Goal: Task Accomplishment & Management: Manage account settings

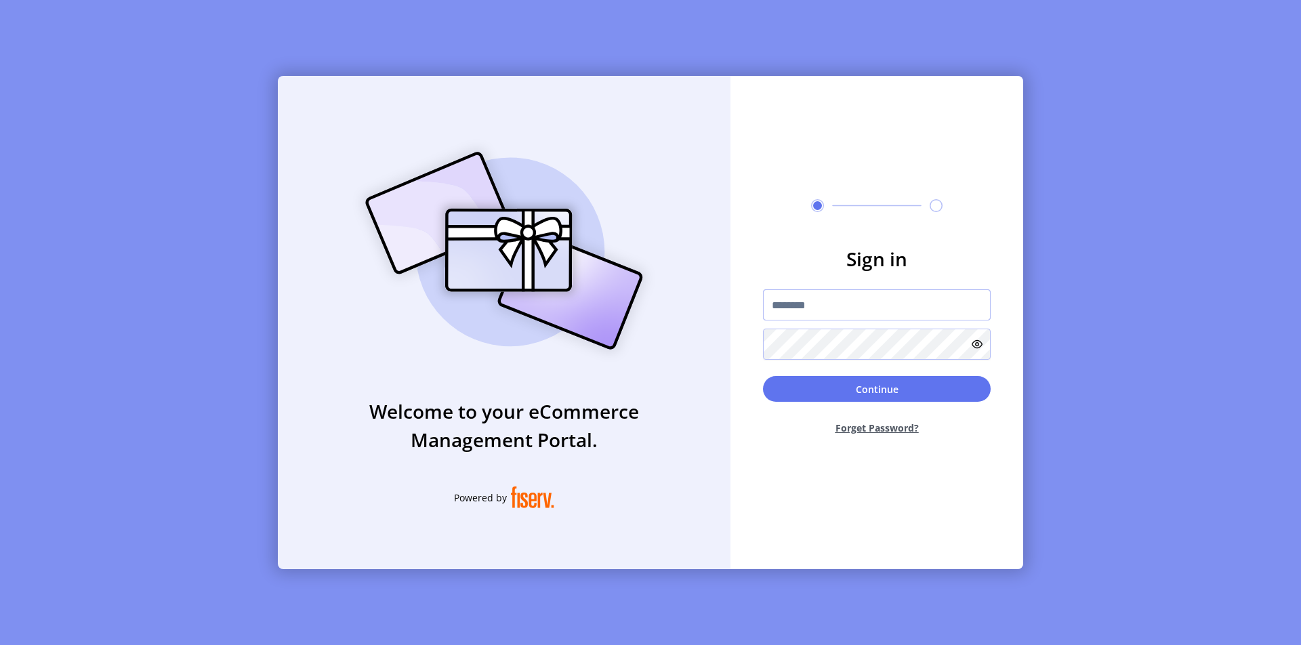
click at [870, 308] on input "text" at bounding box center [877, 304] width 228 height 31
type input "**********"
click at [865, 387] on button "Continue" at bounding box center [877, 389] width 228 height 26
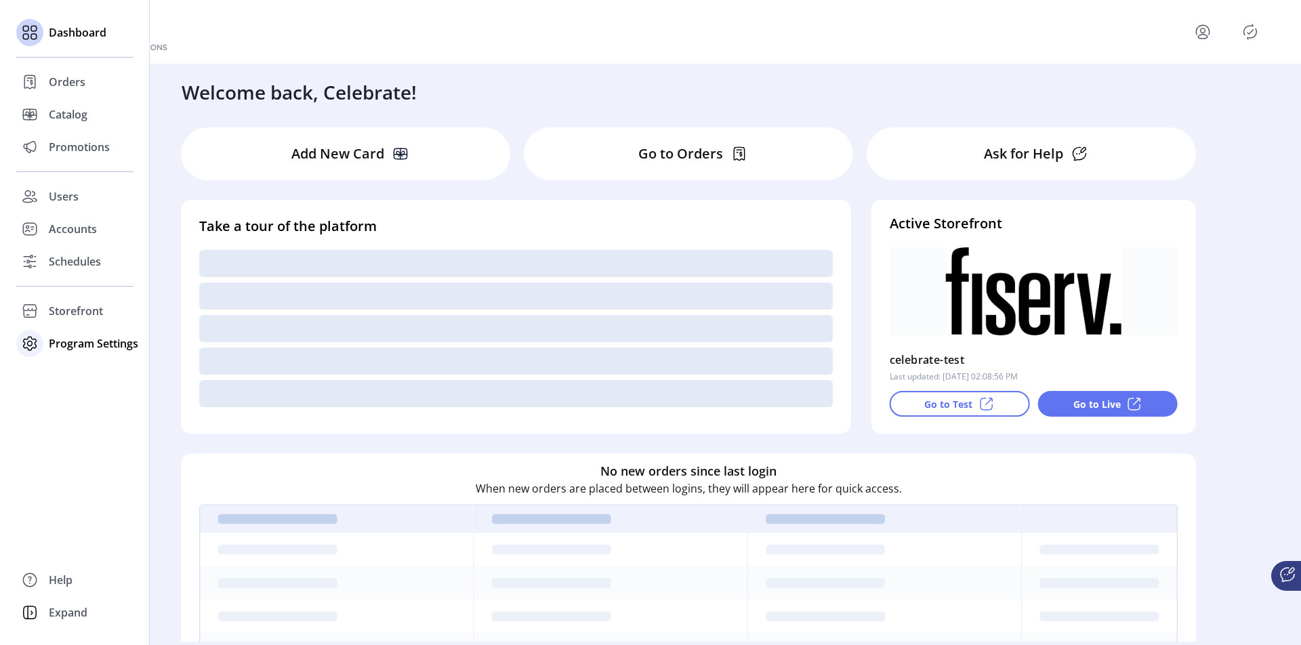
click at [58, 346] on span "Program Settings" at bounding box center [93, 343] width 89 height 16
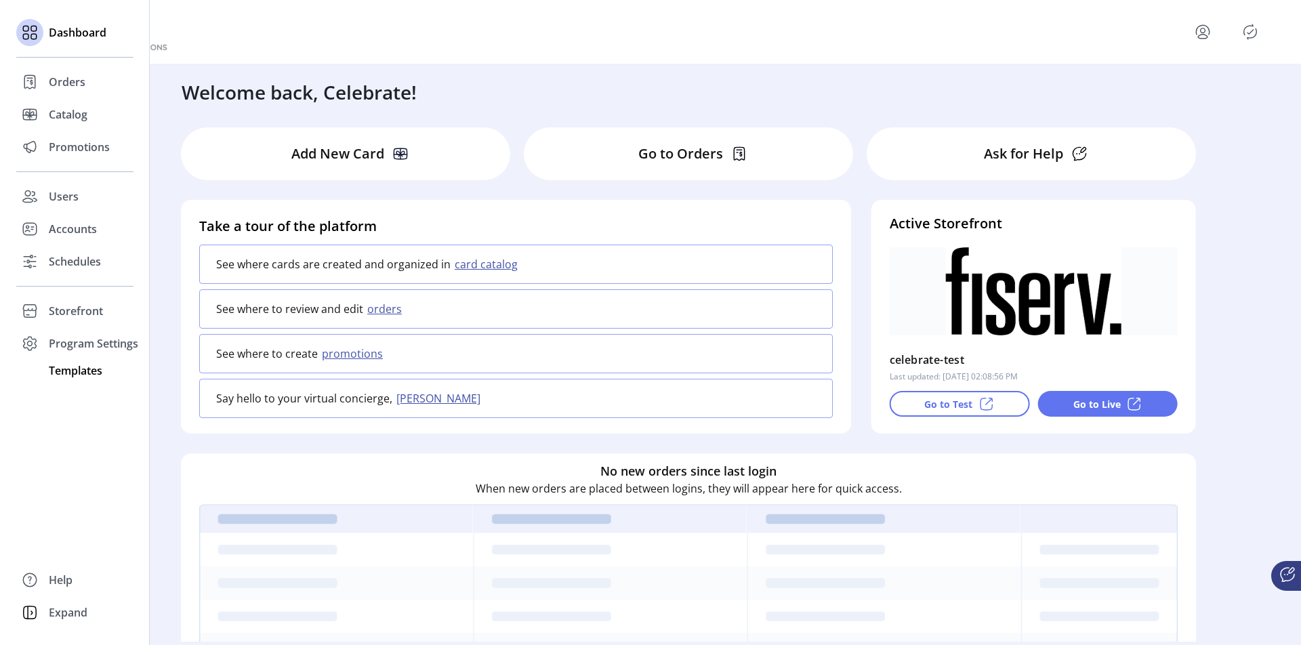
click at [77, 369] on span "Templates" at bounding box center [76, 370] width 54 height 16
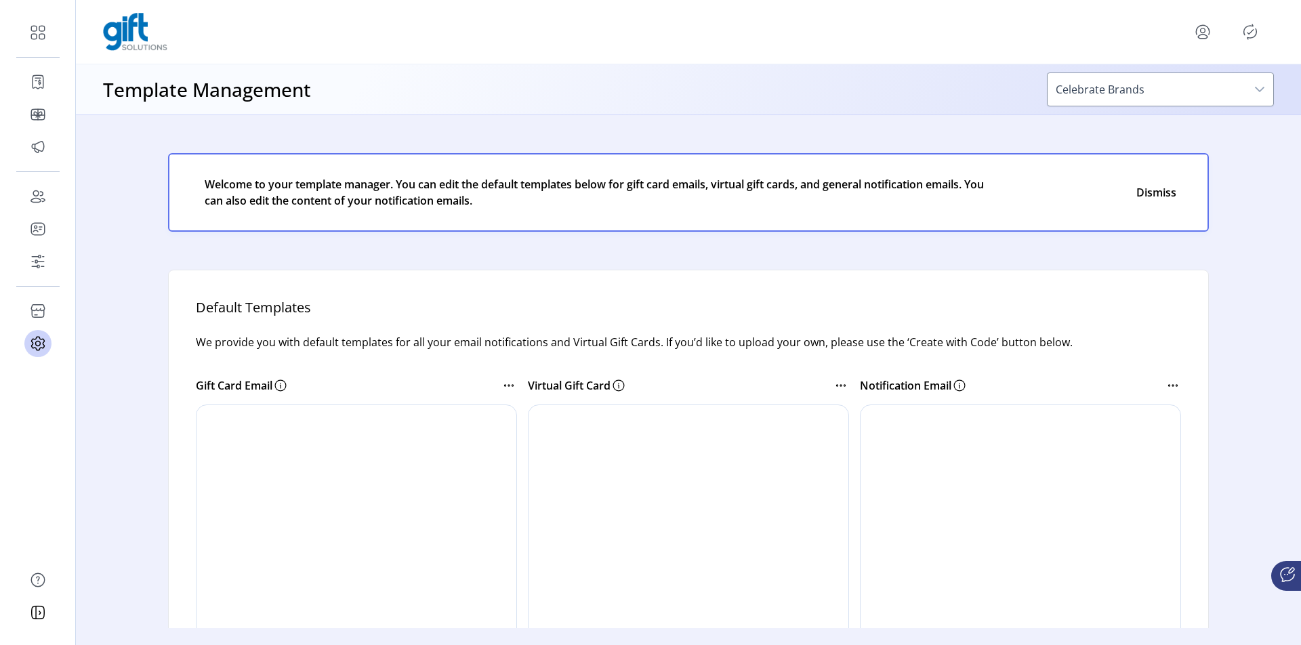
scroll to position [207, 0]
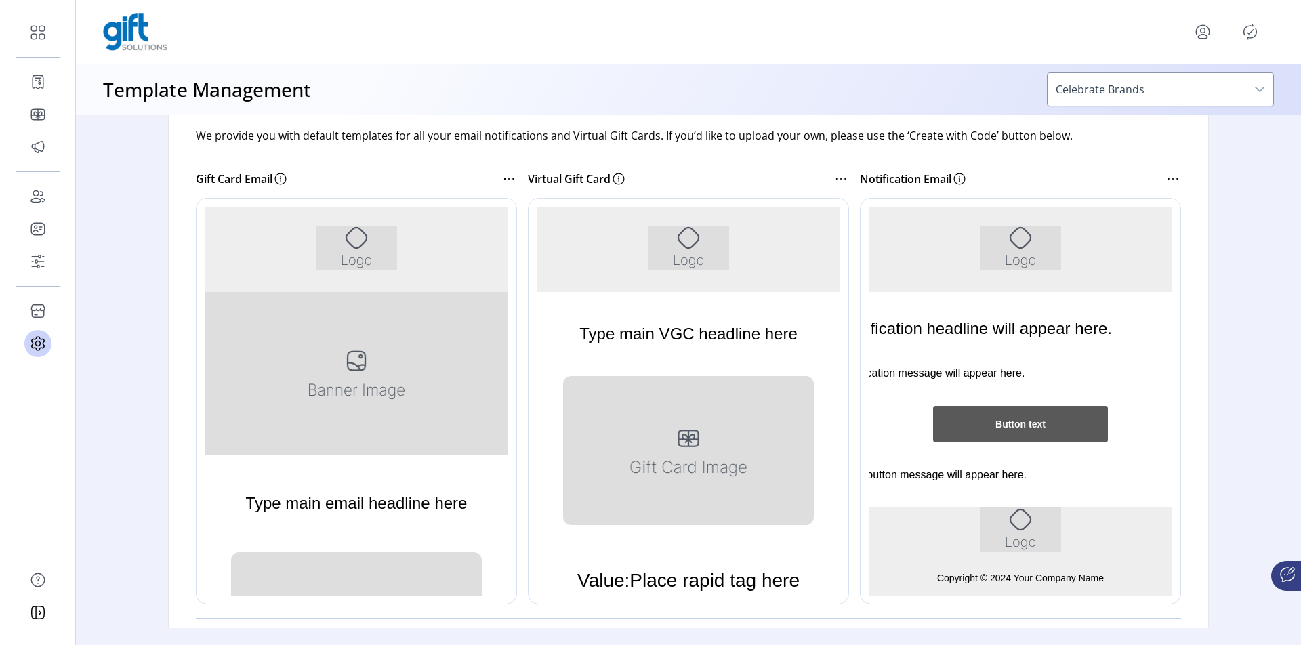
click at [1164, 177] on icon at bounding box center [1172, 179] width 16 height 16
click at [1059, 177] on div "Notification Email" at bounding box center [1012, 179] width 305 height 16
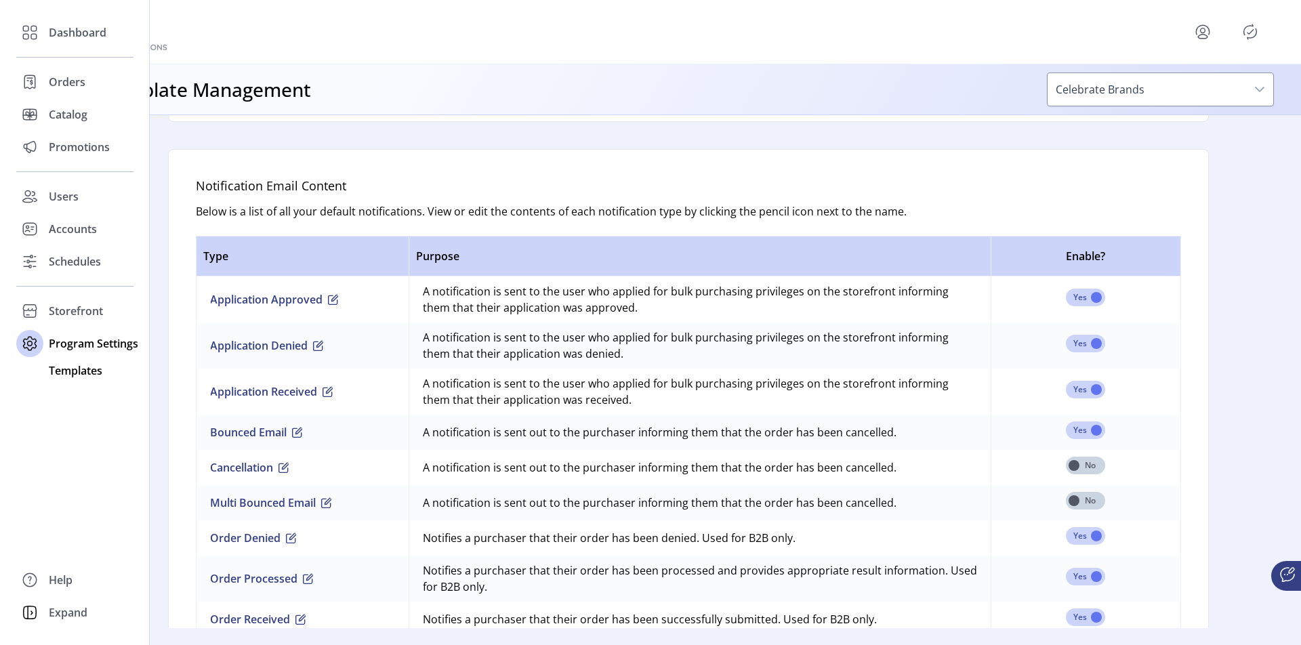
scroll to position [782, 0]
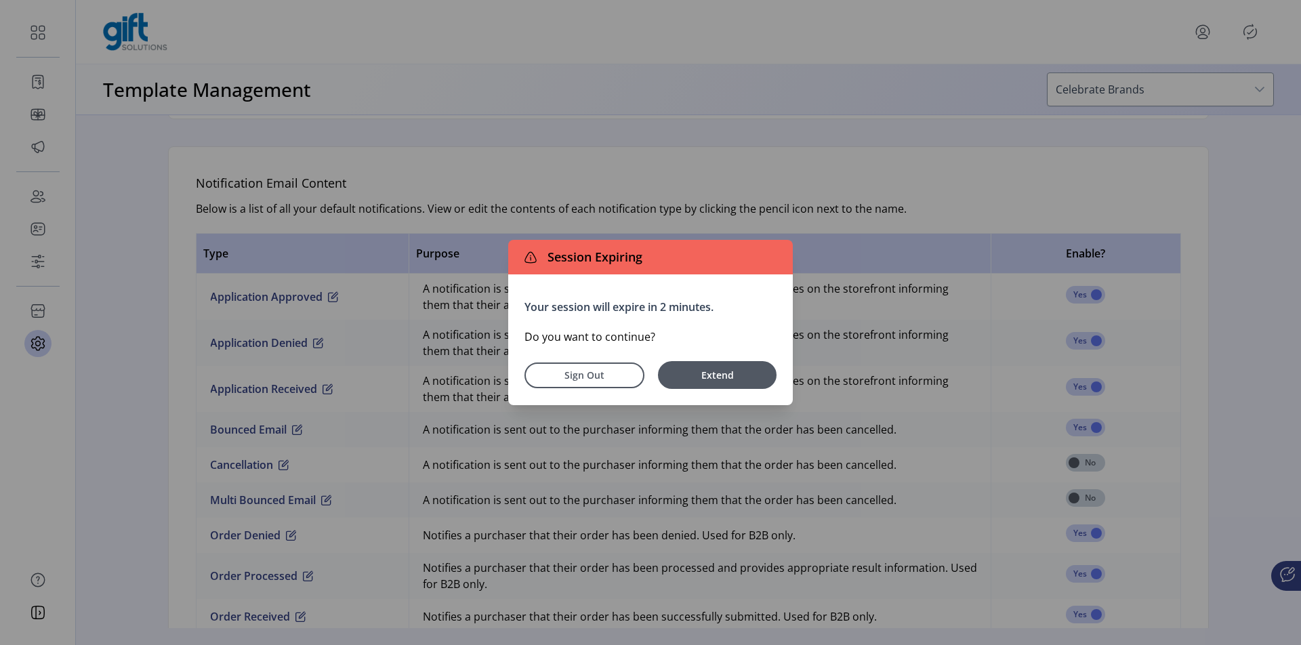
drag, startPoint x: 724, startPoint y: 375, endPoint x: 734, endPoint y: 375, distance: 10.2
click at [725, 375] on span "Extend" at bounding box center [717, 375] width 105 height 14
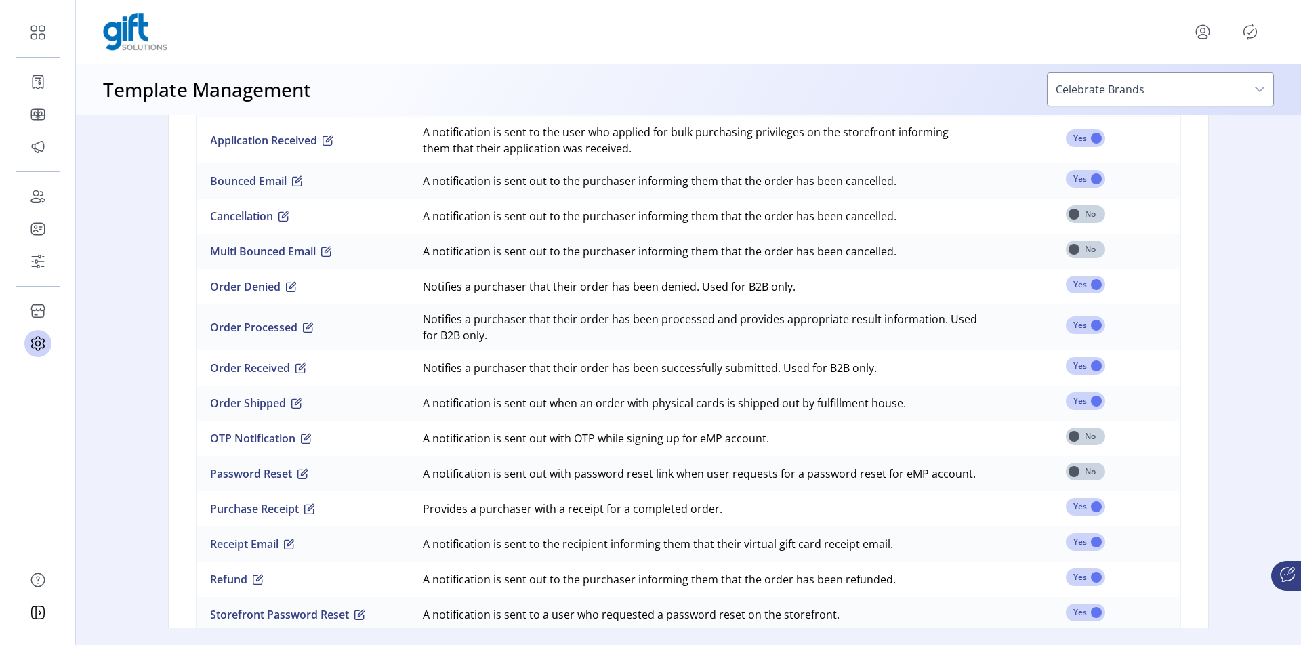
scroll to position [1034, 0]
